Goal: Transaction & Acquisition: Book appointment/travel/reservation

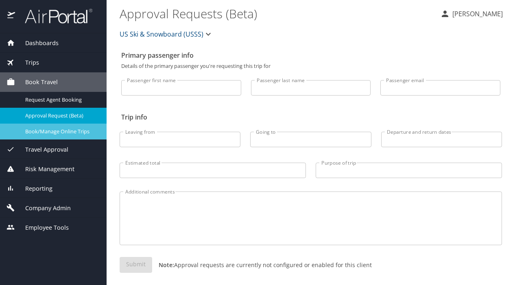
click at [47, 129] on span "Book/Manage Online Trips" at bounding box center [61, 132] width 72 height 8
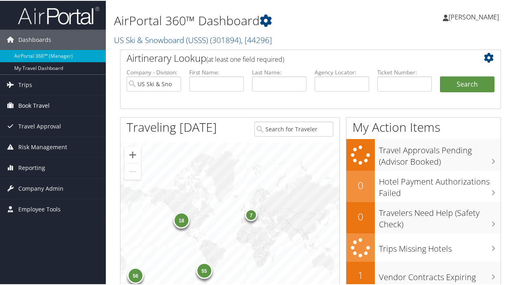
click at [25, 105] on span "Book Travel" at bounding box center [33, 105] width 31 height 20
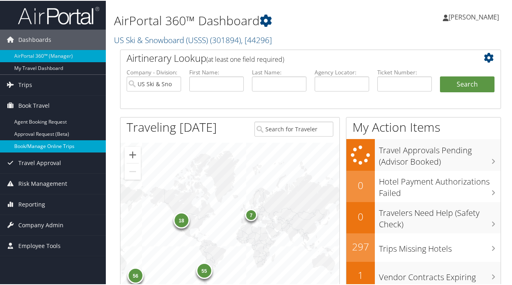
click at [35, 146] on link "Book/Manage Online Trips" at bounding box center [53, 146] width 106 height 12
